Goal: Obtain resource: Download file/media

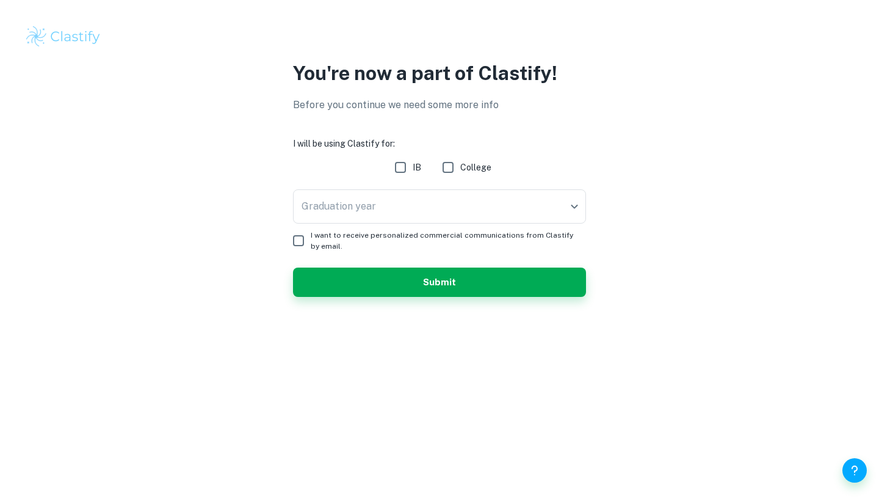
click at [407, 167] on input "IB" at bounding box center [400, 167] width 24 height 24
checkbox input "true"
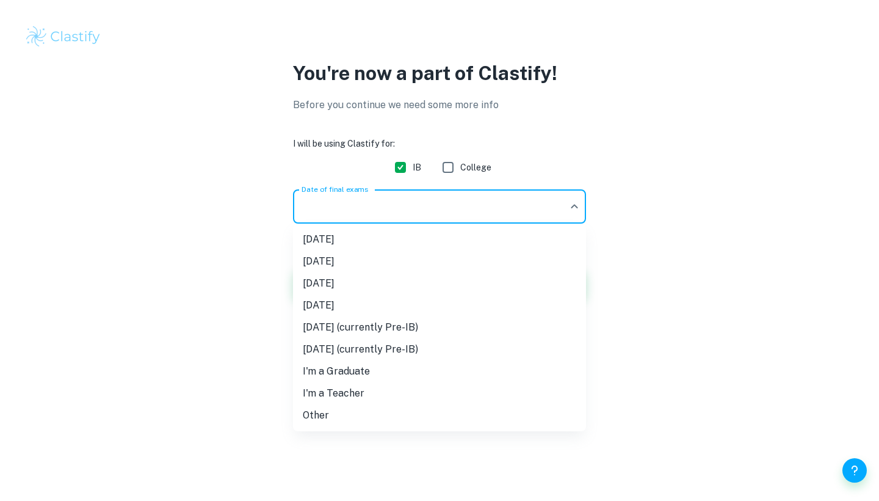
click at [409, 198] on body "We value your privacy We use cookies to enhance your browsing experience, serve…" at bounding box center [439, 250] width 879 height 501
click at [374, 283] on li "[DATE]" at bounding box center [439, 283] width 293 height 22
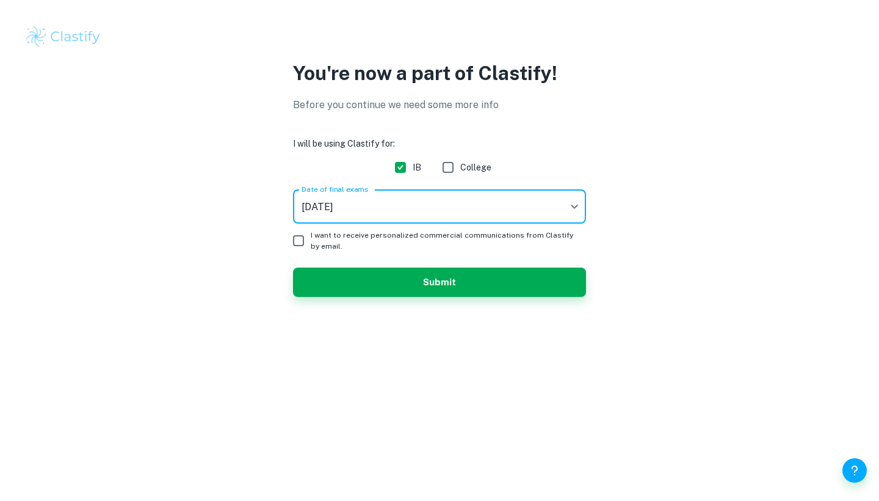
type input "M26"
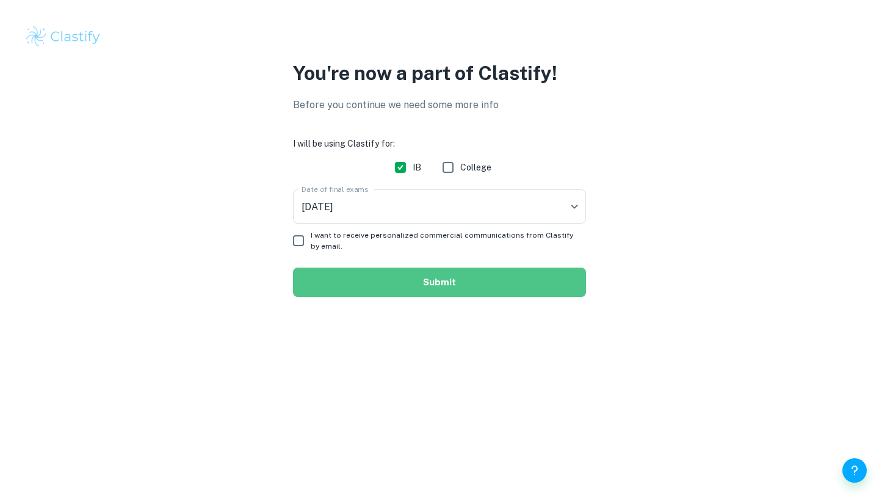
click at [396, 282] on button "Submit" at bounding box center [439, 281] width 293 height 29
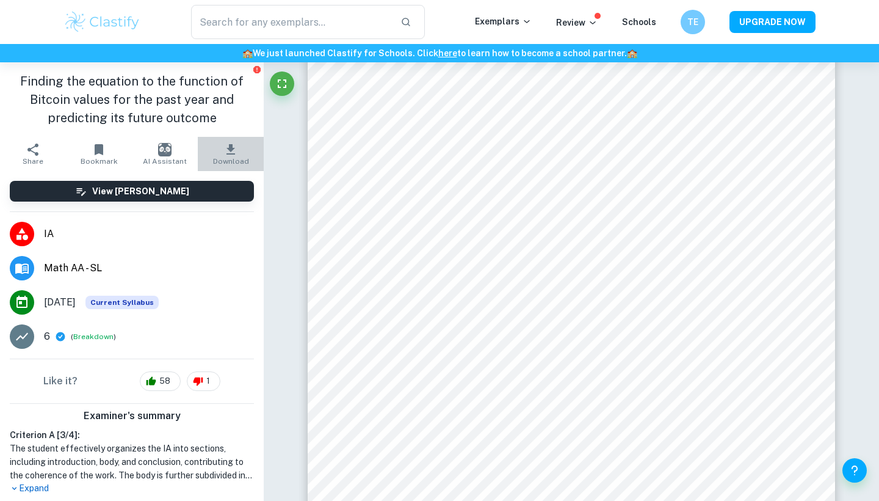
click at [239, 154] on button "Download" at bounding box center [231, 154] width 66 height 34
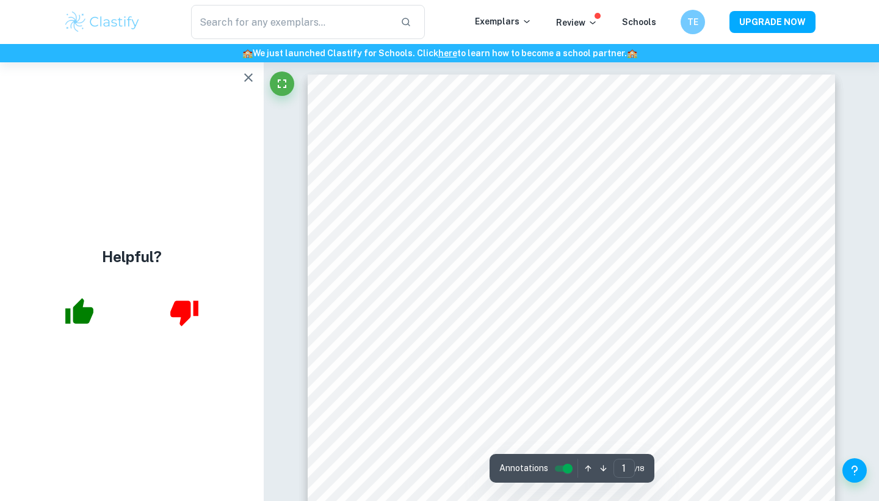
click at [245, 75] on icon "button" at bounding box center [248, 77] width 9 height 9
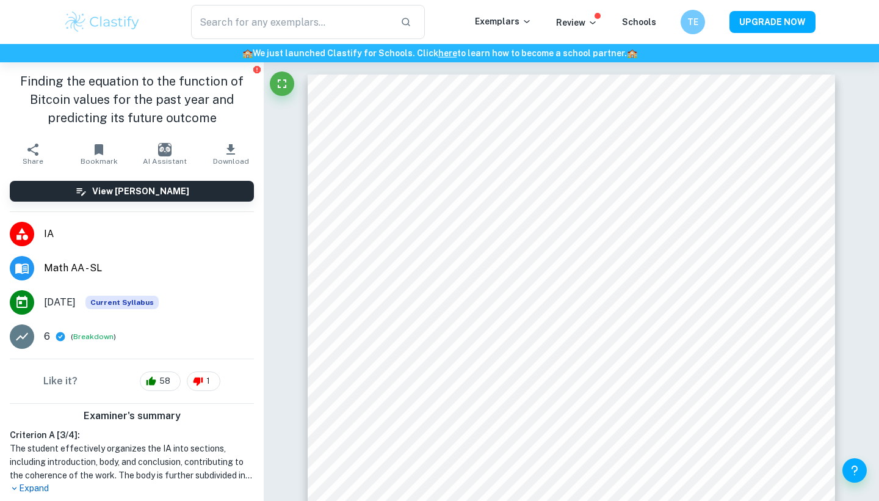
click at [233, 152] on icon "button" at bounding box center [230, 149] width 15 height 15
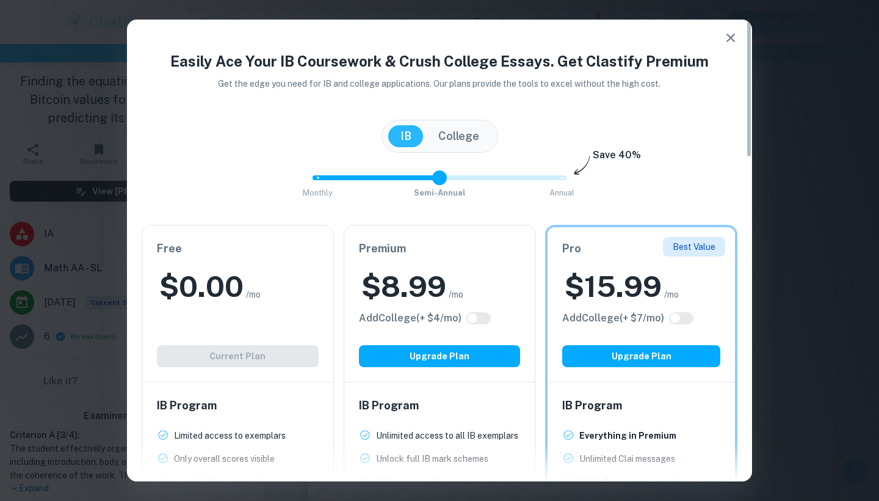
drag, startPoint x: 562, startPoint y: 174, endPoint x: 448, endPoint y: 183, distance: 115.1
click at [447, 182] on span at bounding box center [439, 177] width 15 height 15
drag, startPoint x: 442, startPoint y: 177, endPoint x: 324, endPoint y: 178, distance: 117.9
click at [323, 178] on span at bounding box center [317, 177] width 15 height 15
type input "1"
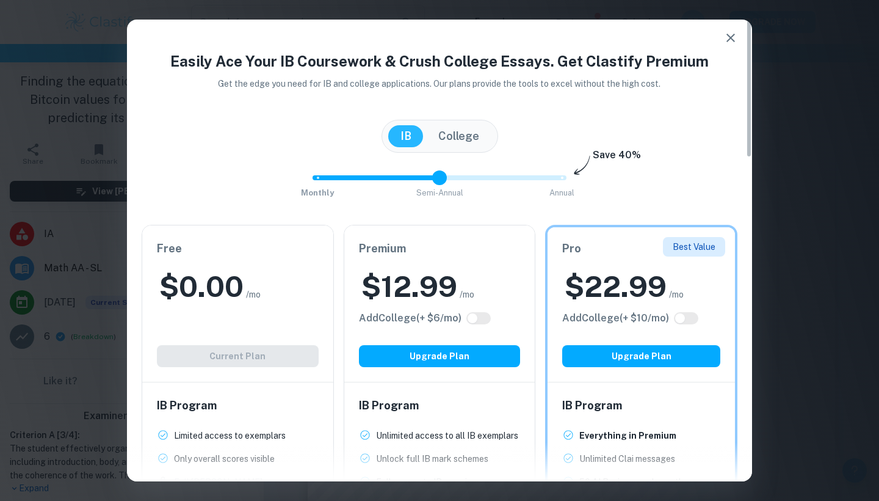
click at [442, 178] on span at bounding box center [440, 177] width 254 height 5
click at [733, 37] on icon "button" at bounding box center [731, 38] width 15 height 15
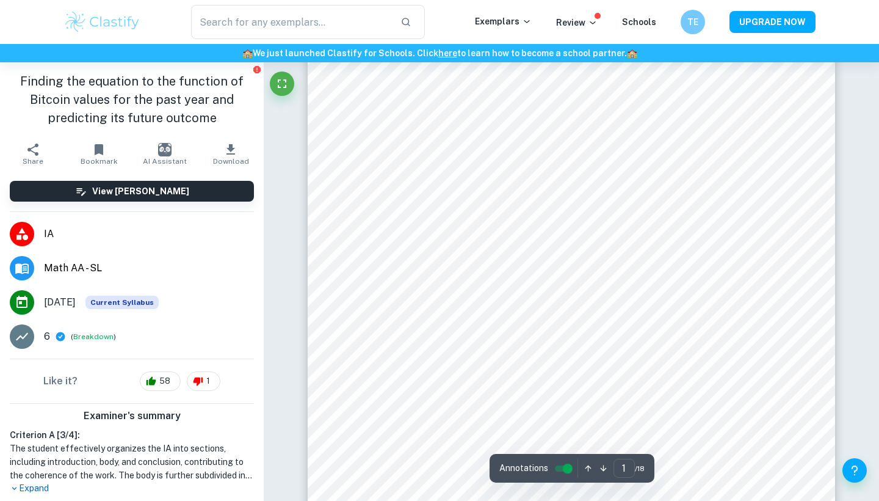
scroll to position [168, 0]
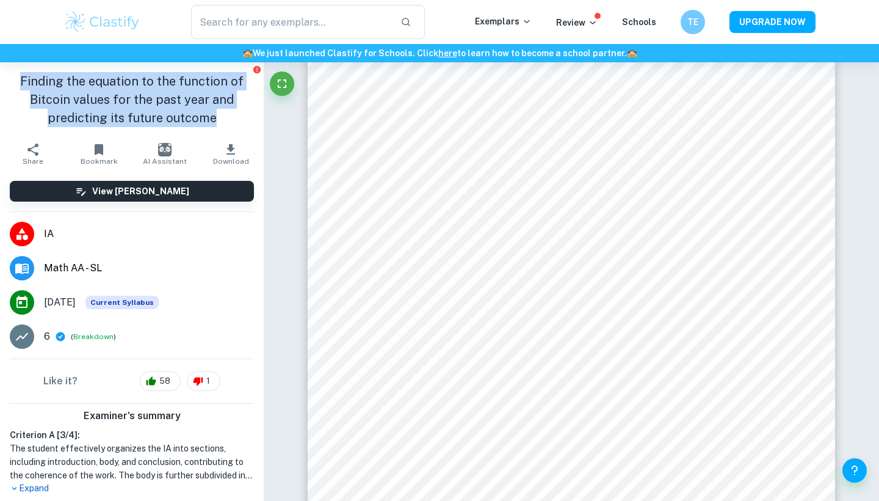
drag, startPoint x: 224, startPoint y: 115, endPoint x: 24, endPoint y: 77, distance: 203.4
click at [24, 77] on h1 "Finding the equation to the function of Bitcoin values for the past year and pr…" at bounding box center [132, 99] width 244 height 55
copy h1 "Finding the equation to the function of Bitcoin values for the past year and pr…"
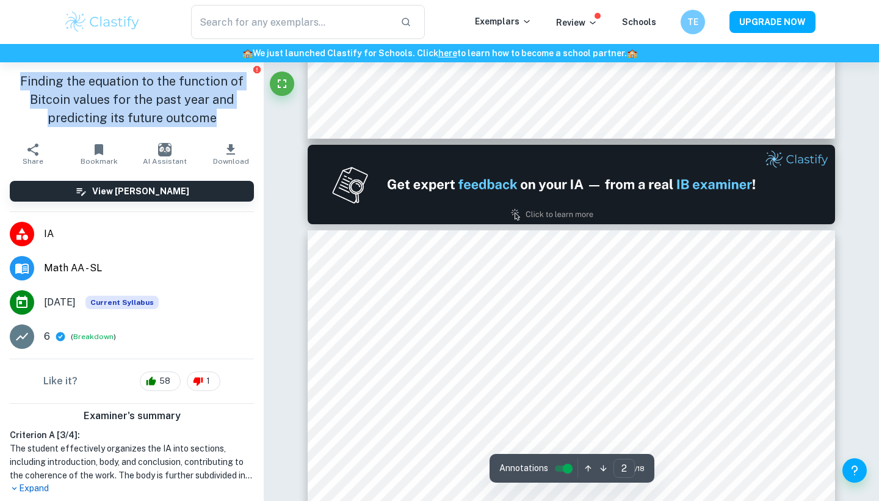
scroll to position [686, 0]
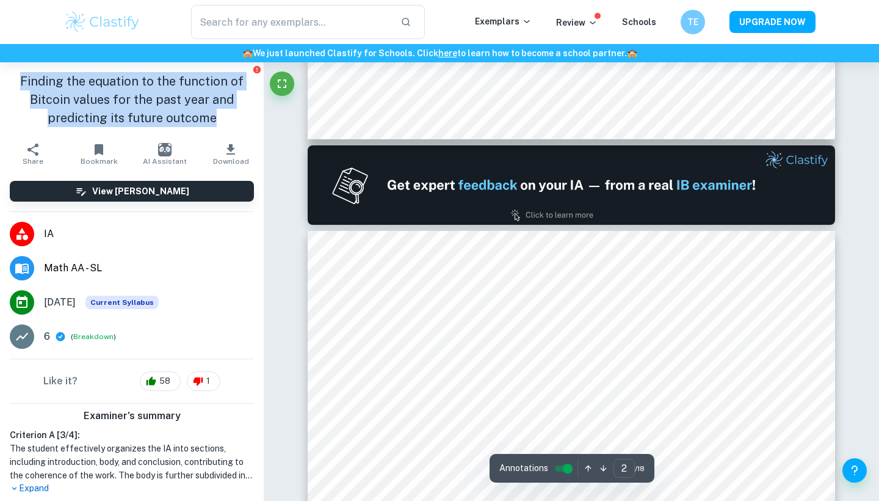
type input "1"
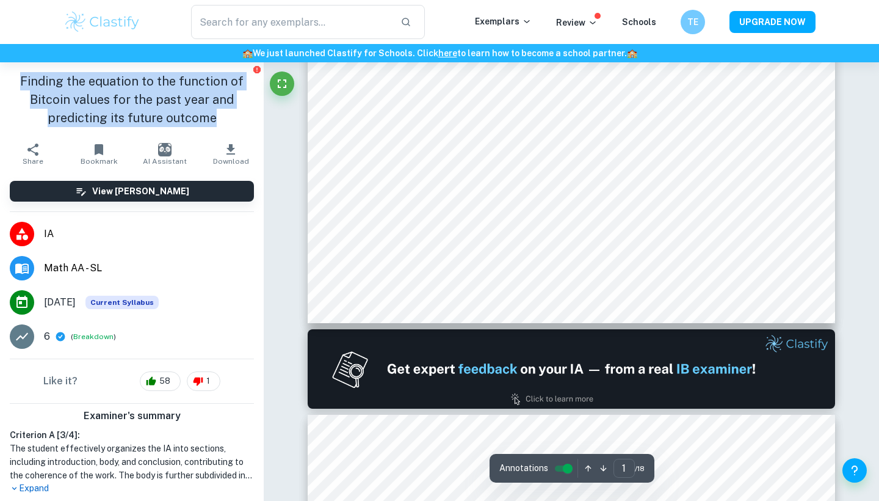
scroll to position [495, 0]
